Goal: Task Accomplishment & Management: Manage account settings

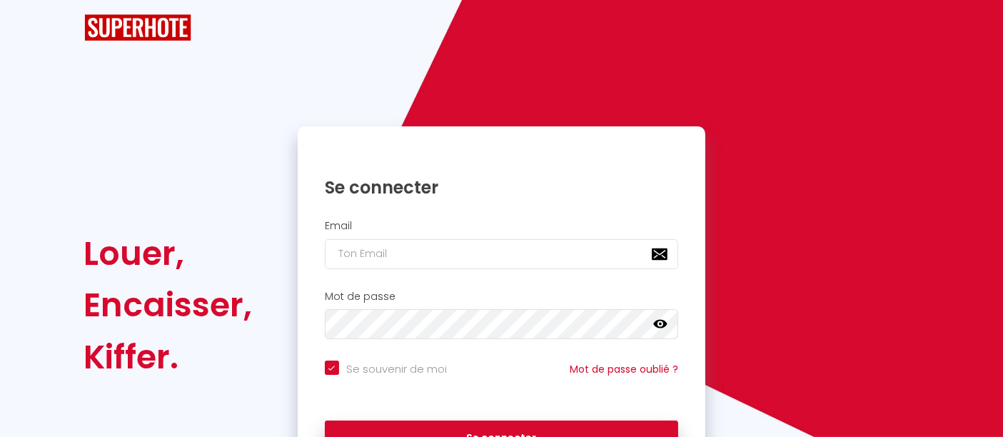
checkbox input "true"
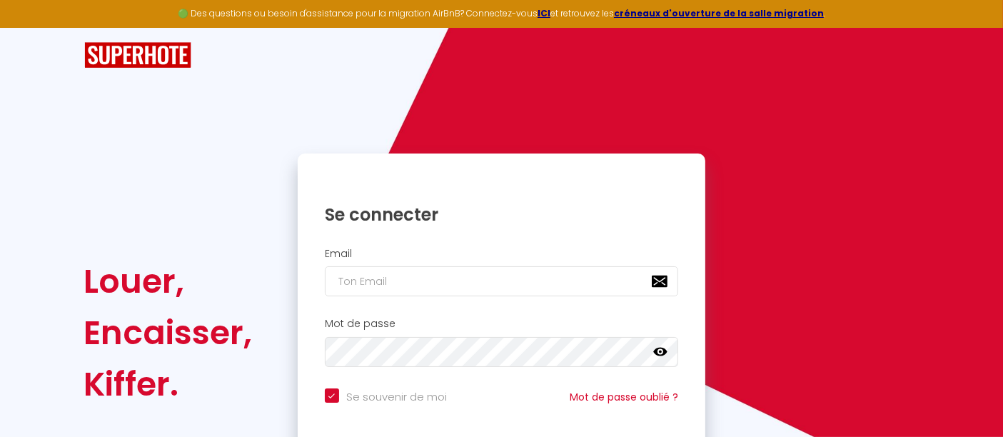
click at [416, 250] on h2 "Email" at bounding box center [502, 254] width 354 height 12
click at [416, 264] on div "Email" at bounding box center [502, 272] width 390 height 49
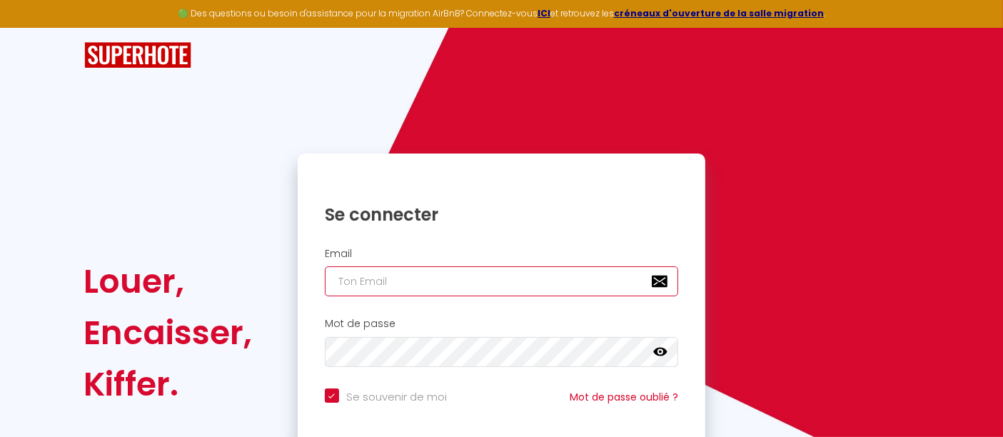
click at [418, 286] on input "email" at bounding box center [502, 281] width 354 height 30
click at [420, 286] on input "email" at bounding box center [502, 281] width 354 height 30
type input "[EMAIL_ADDRESS][DOMAIN_NAME]"
checkbox input "true"
click at [428, 279] on input "[EMAIL_ADDRESS][DOMAIN_NAME]" at bounding box center [502, 281] width 354 height 30
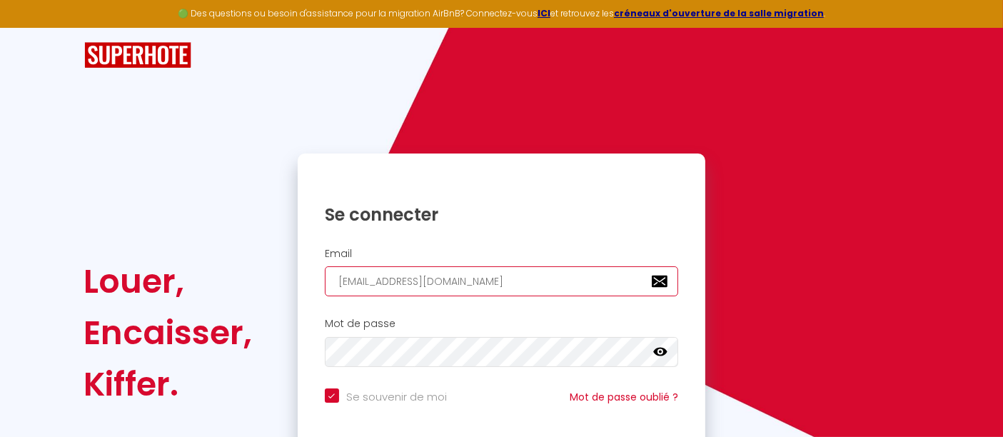
click at [428, 279] on input "[EMAIL_ADDRESS][DOMAIN_NAME]" at bounding box center [502, 281] width 354 height 30
click at [343, 272] on input "[EMAIL_ADDRESS][DOMAIN_NAME]" at bounding box center [502, 281] width 354 height 30
